Goal: Task Accomplishment & Management: Use online tool/utility

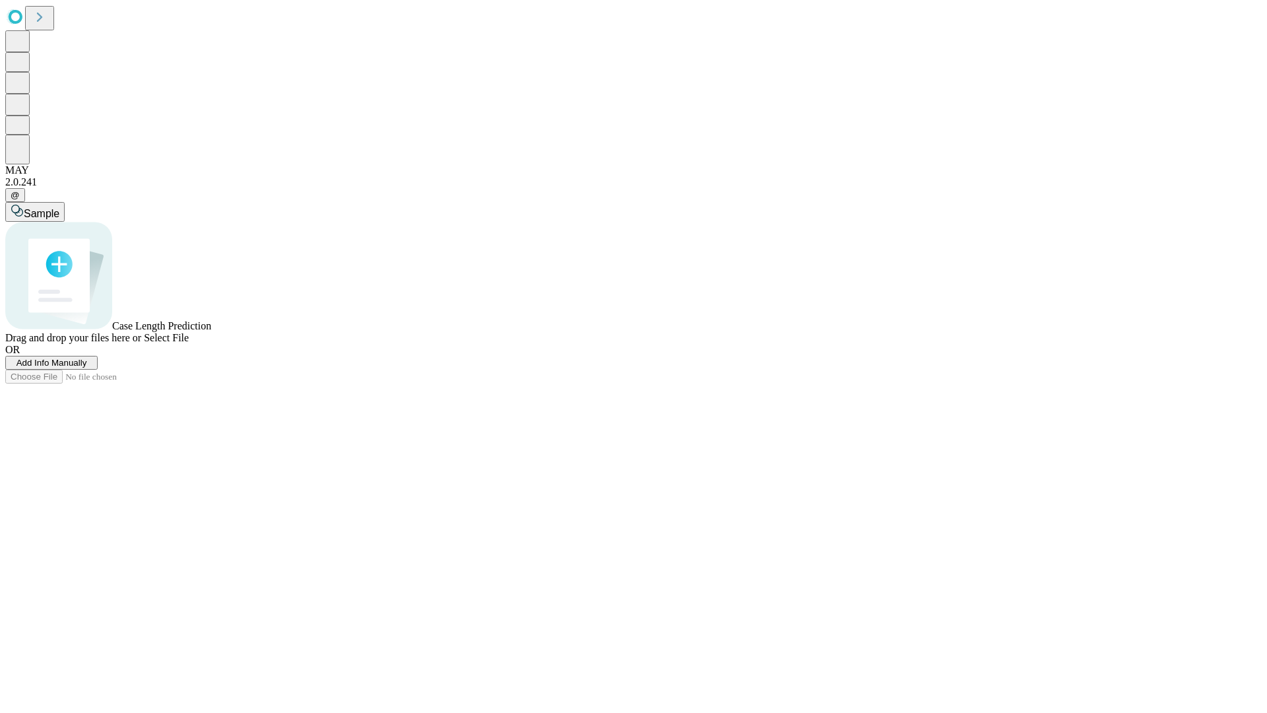
click at [87, 368] on span "Add Info Manually" at bounding box center [52, 363] width 71 height 10
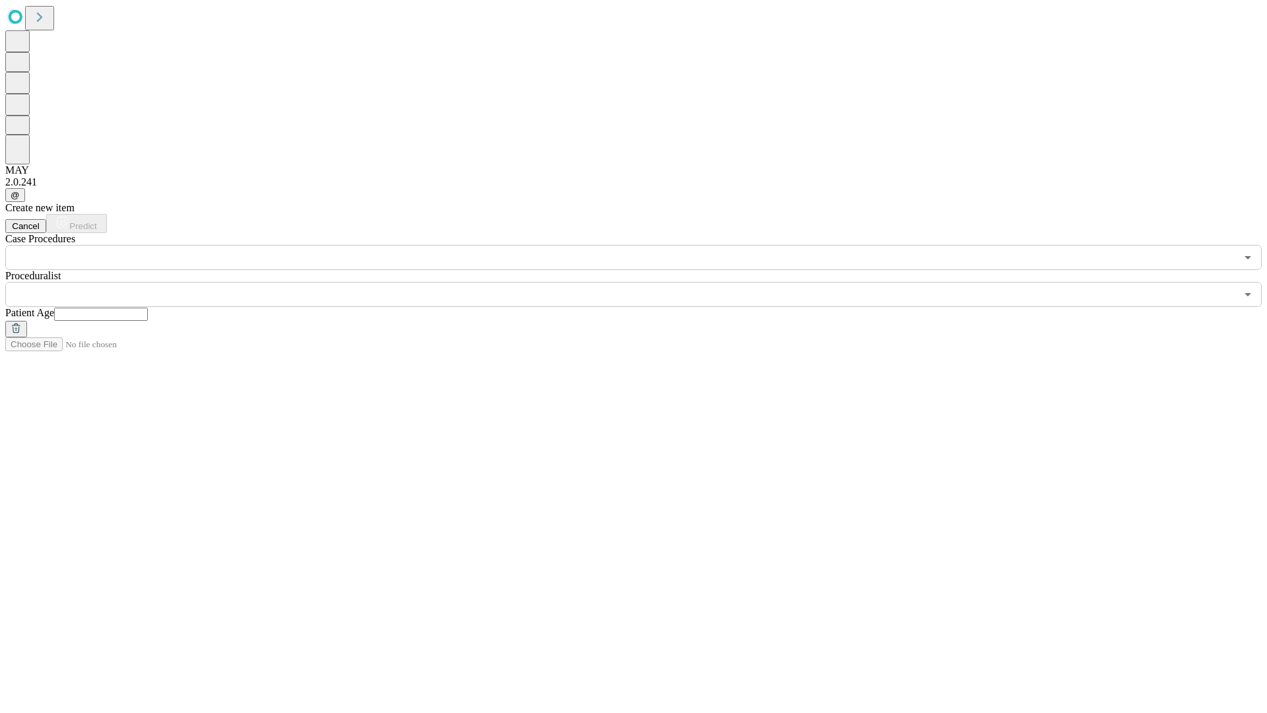
click at [148, 308] on input "text" at bounding box center [101, 314] width 94 height 13
type input "**"
click at [643, 282] on input "text" at bounding box center [620, 294] width 1231 height 25
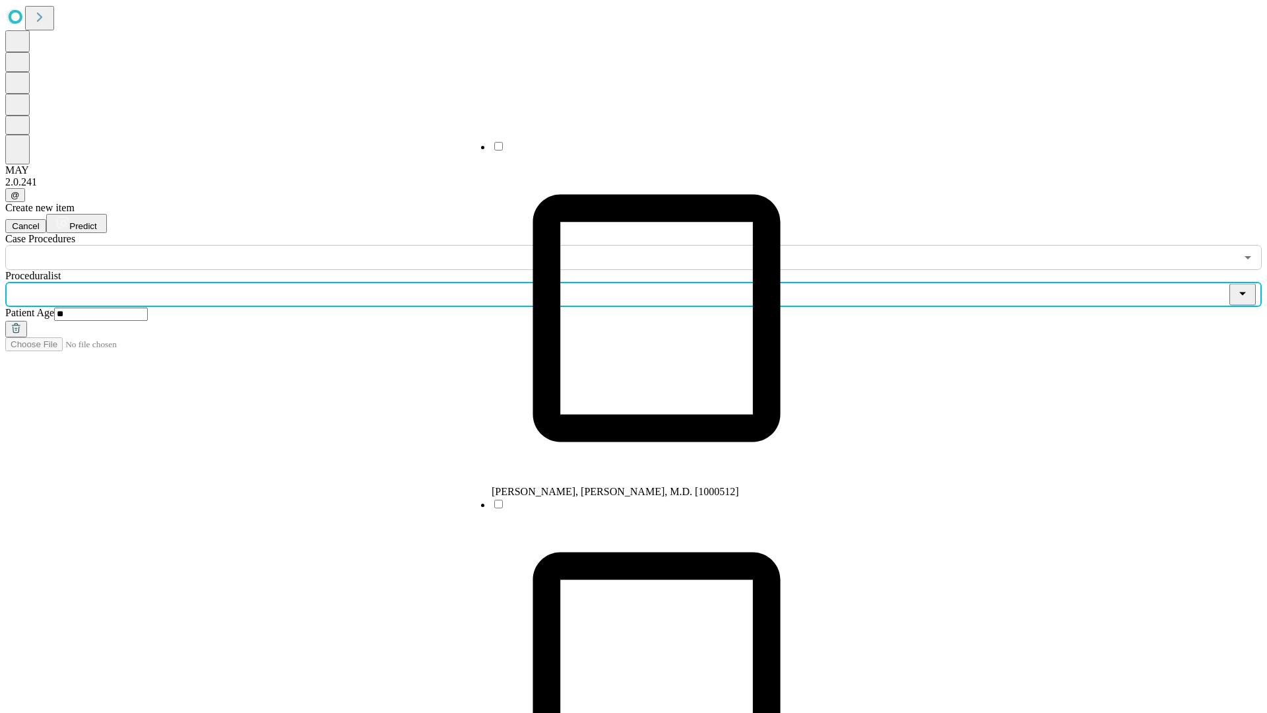
click at [644, 151] on li "[PERSON_NAME], [PERSON_NAME], M.D. [1000512]" at bounding box center [657, 319] width 330 height 358
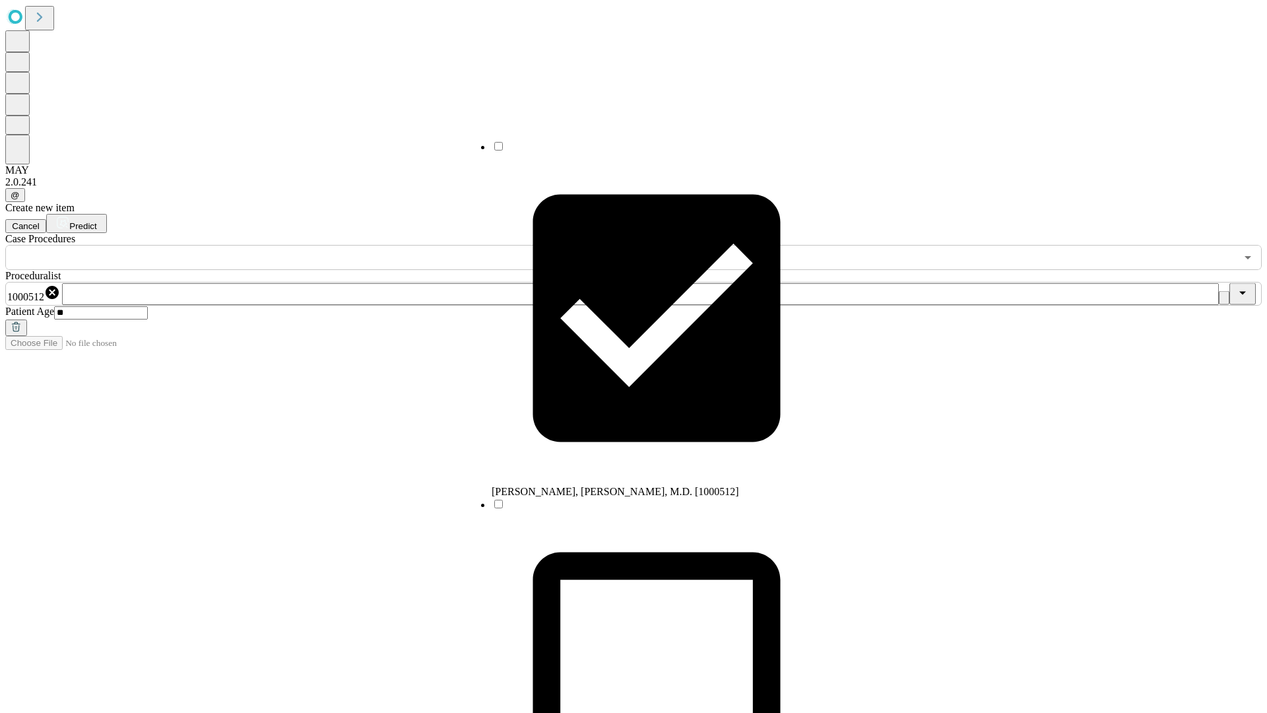
click at [277, 245] on input "text" at bounding box center [620, 257] width 1231 height 25
